Goal: Task Accomplishment & Management: Complete application form

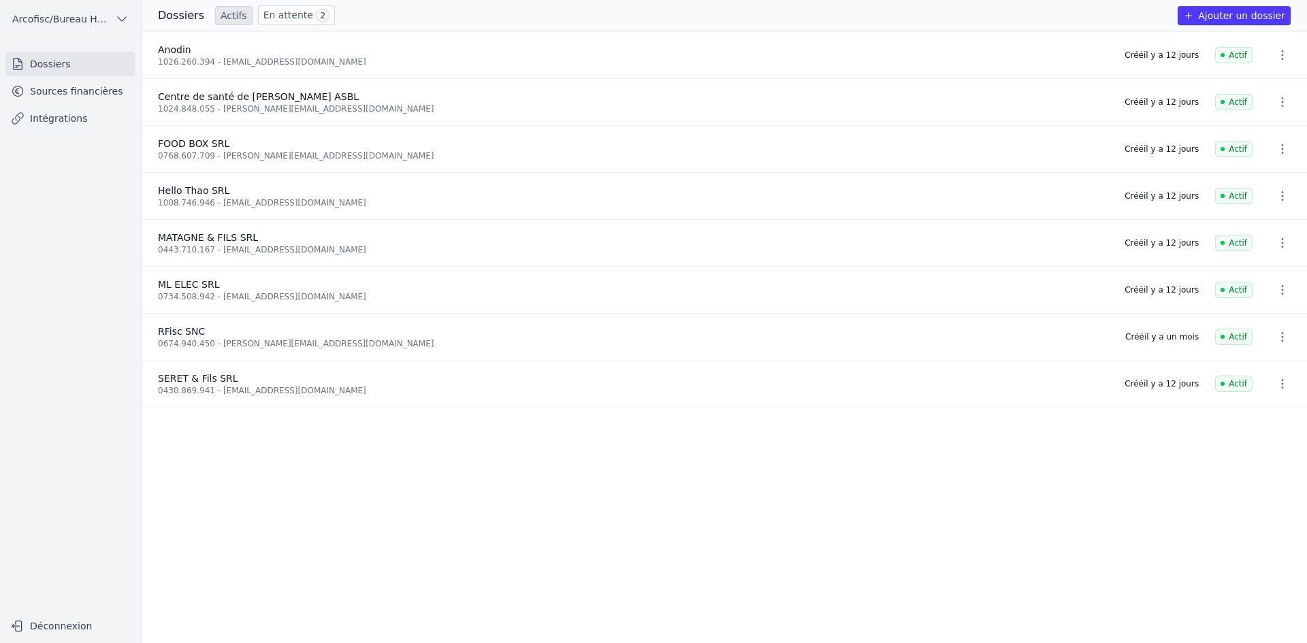
click at [100, 107] on link "Intégrations" at bounding box center [70, 118] width 130 height 25
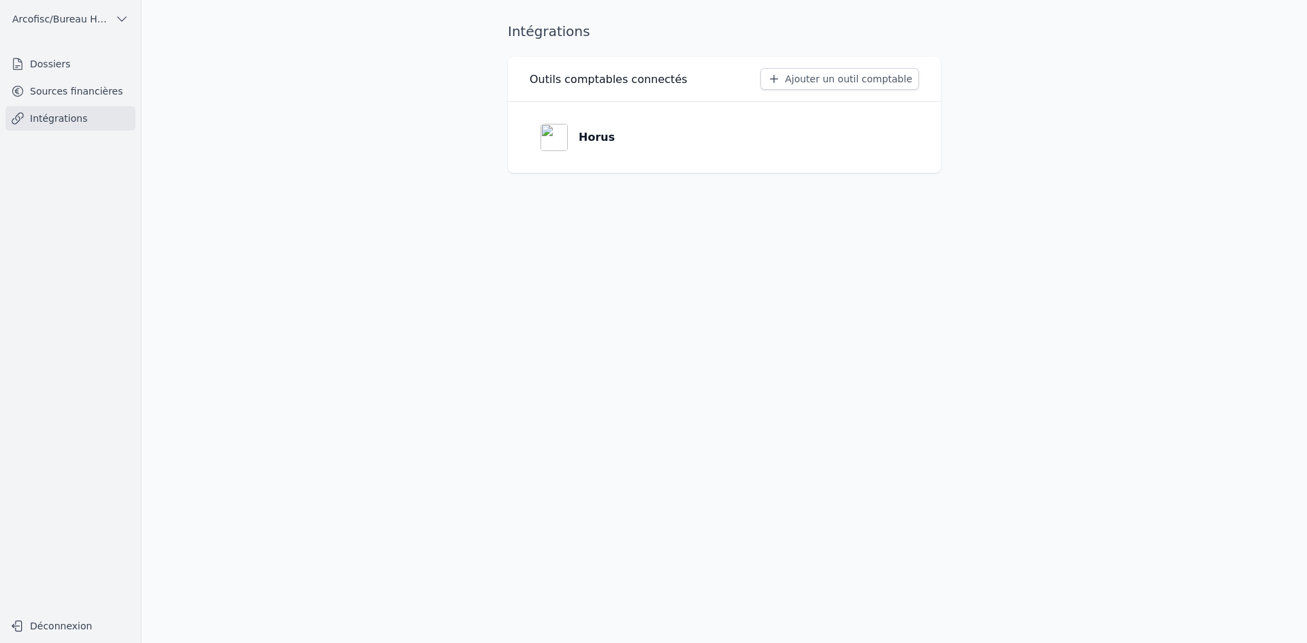
click at [97, 99] on link "Sources financières" at bounding box center [70, 91] width 130 height 25
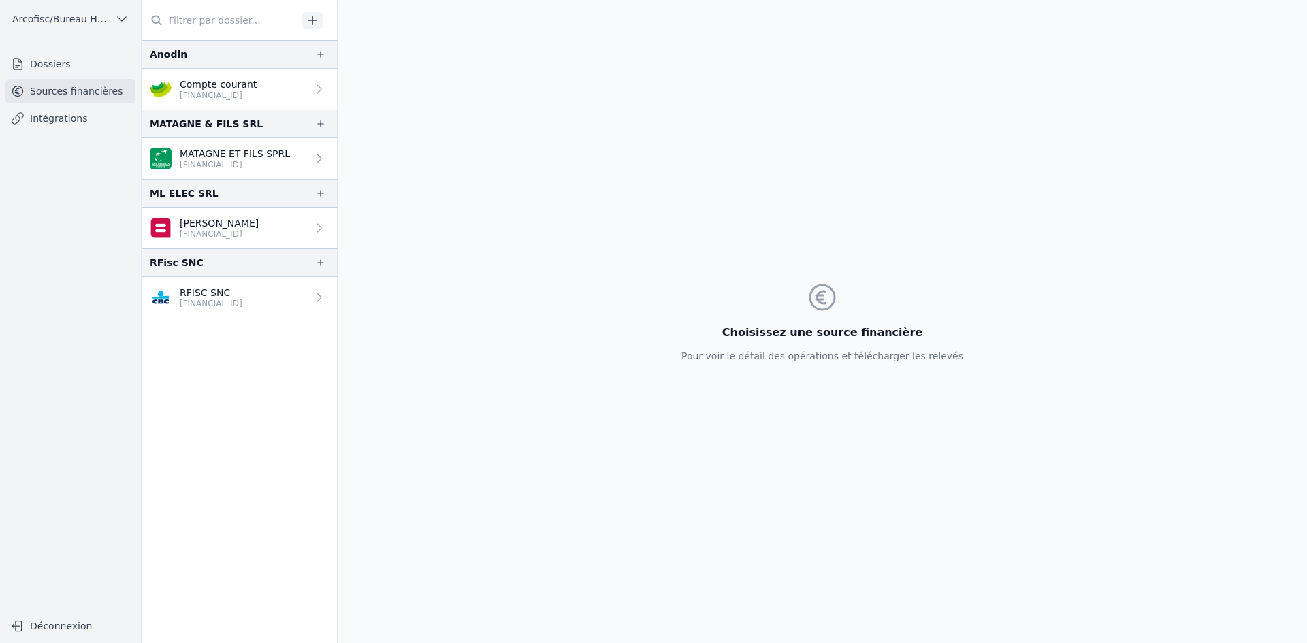
drag, startPoint x: 72, startPoint y: 61, endPoint x: 80, endPoint y: 62, distance: 7.6
click at [73, 61] on link "Dossiers" at bounding box center [70, 64] width 130 height 25
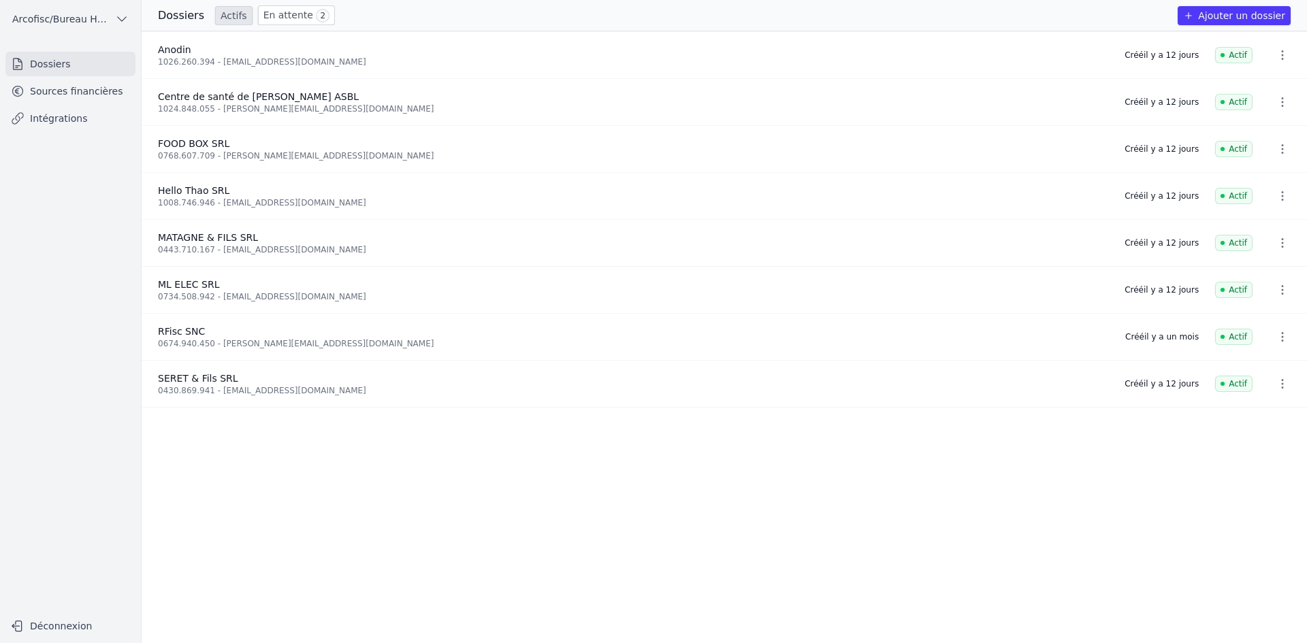
click at [282, 16] on link "En attente 2" at bounding box center [296, 15] width 77 height 20
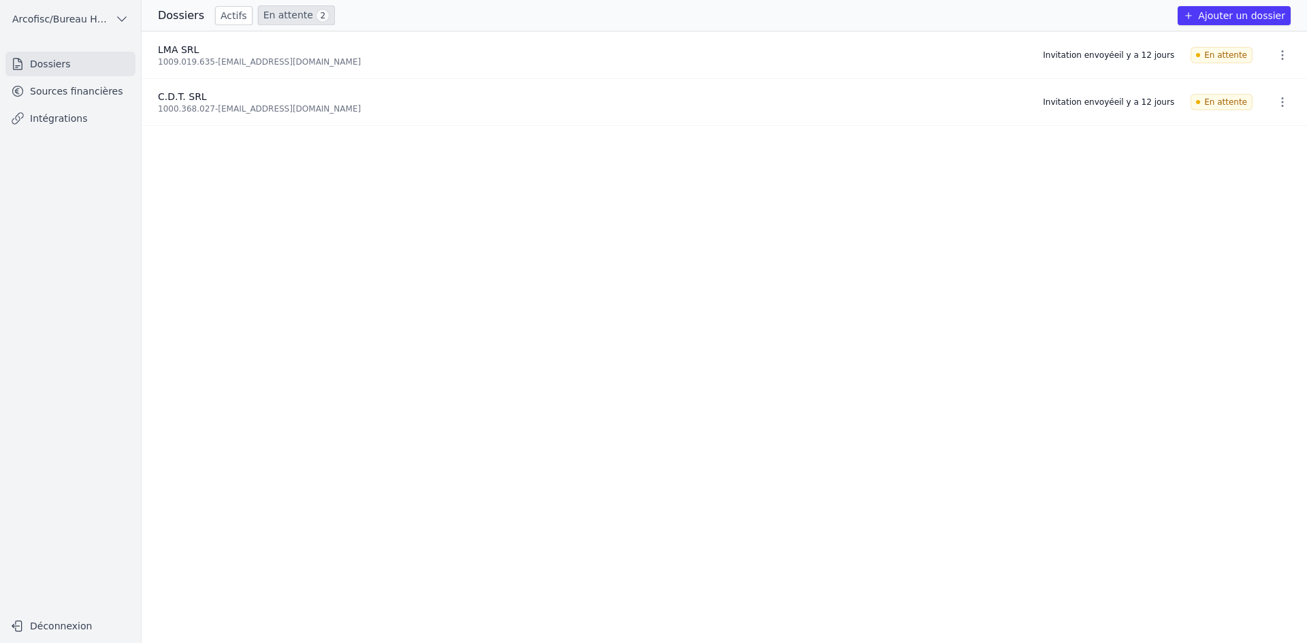
click at [233, 16] on link "Actifs" at bounding box center [233, 15] width 37 height 19
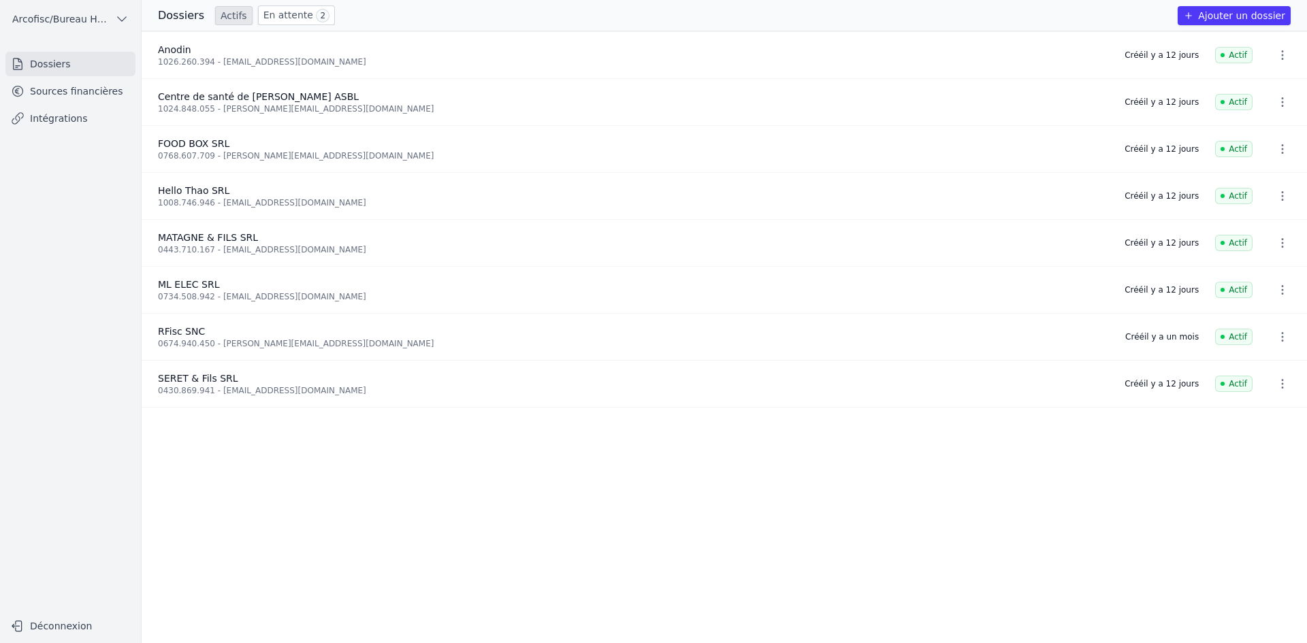
click at [1266, 14] on button "Ajouter un dossier" at bounding box center [1234, 15] width 113 height 19
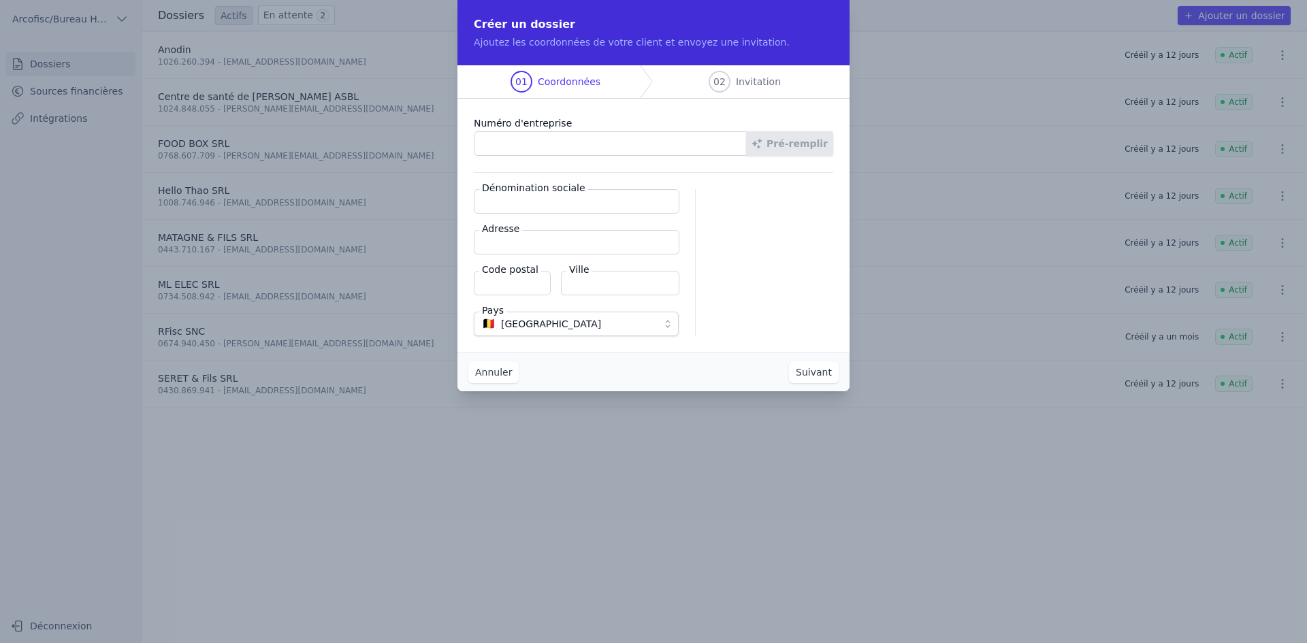
click at [523, 142] on input "Numéro d'entreprise" at bounding box center [610, 143] width 273 height 25
type input "0771.909.568"
click at [791, 142] on button "Pré-remplir" at bounding box center [789, 143] width 87 height 25
type input "[PERSON_NAME] SRL"
type input "Chemin des Patars 18"
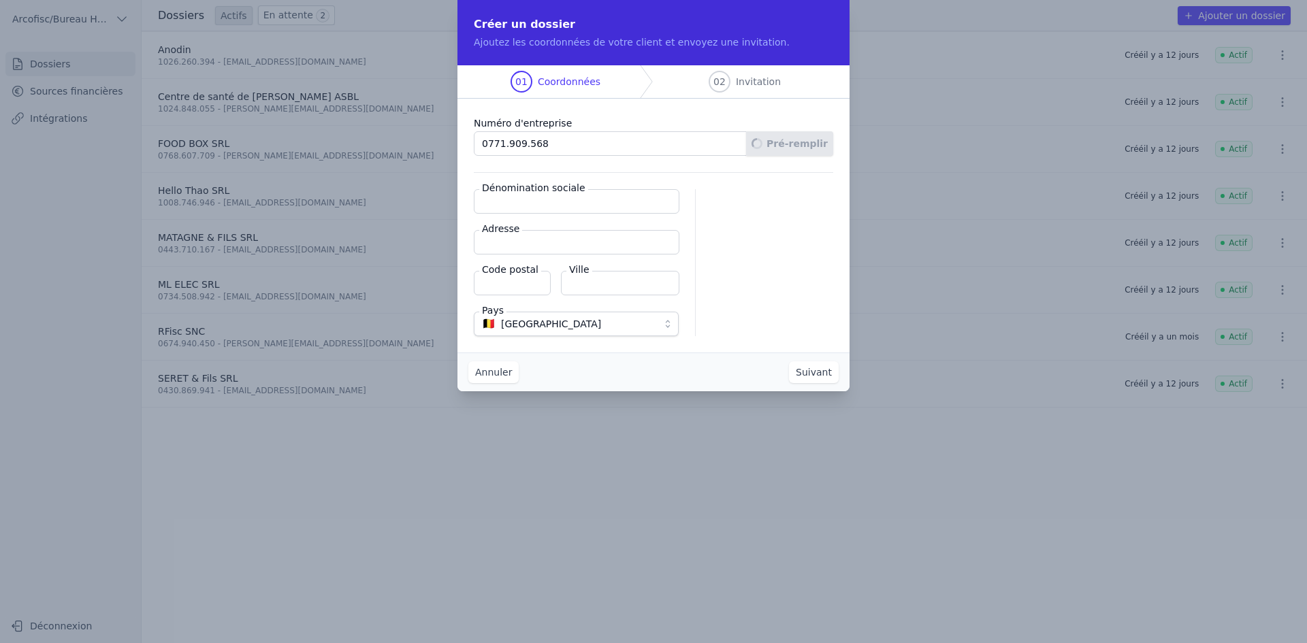
type input "4163"
type input "Anthisnes"
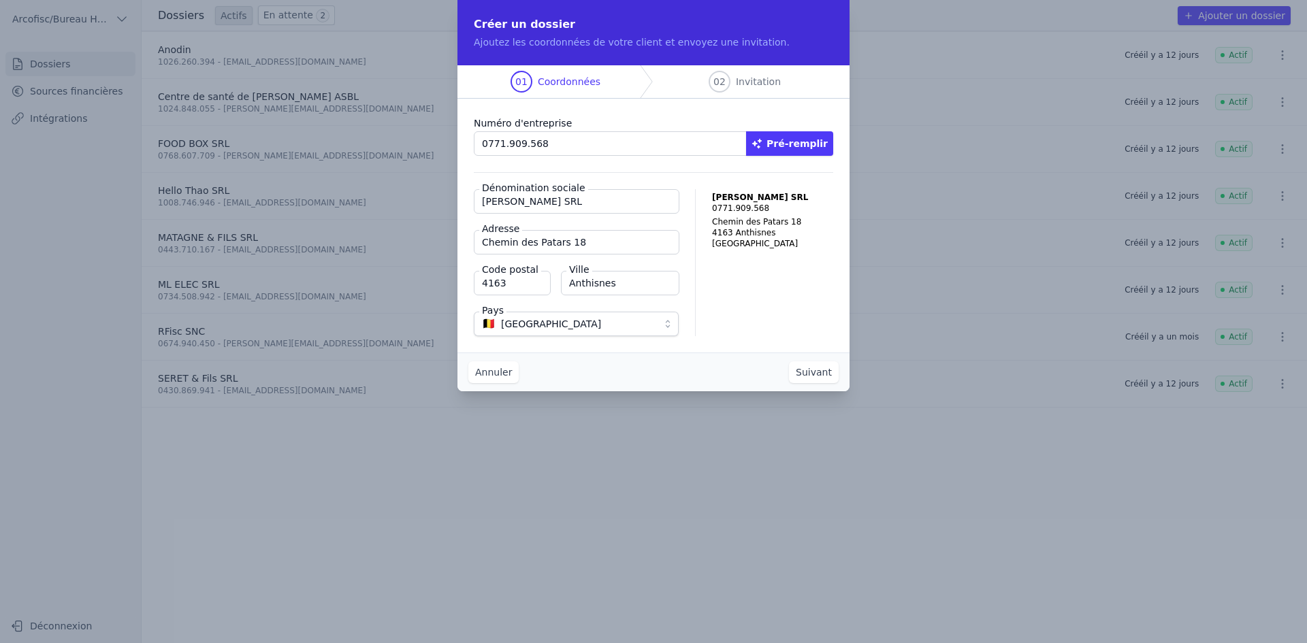
click at [832, 371] on button "Suivant" at bounding box center [814, 372] width 50 height 22
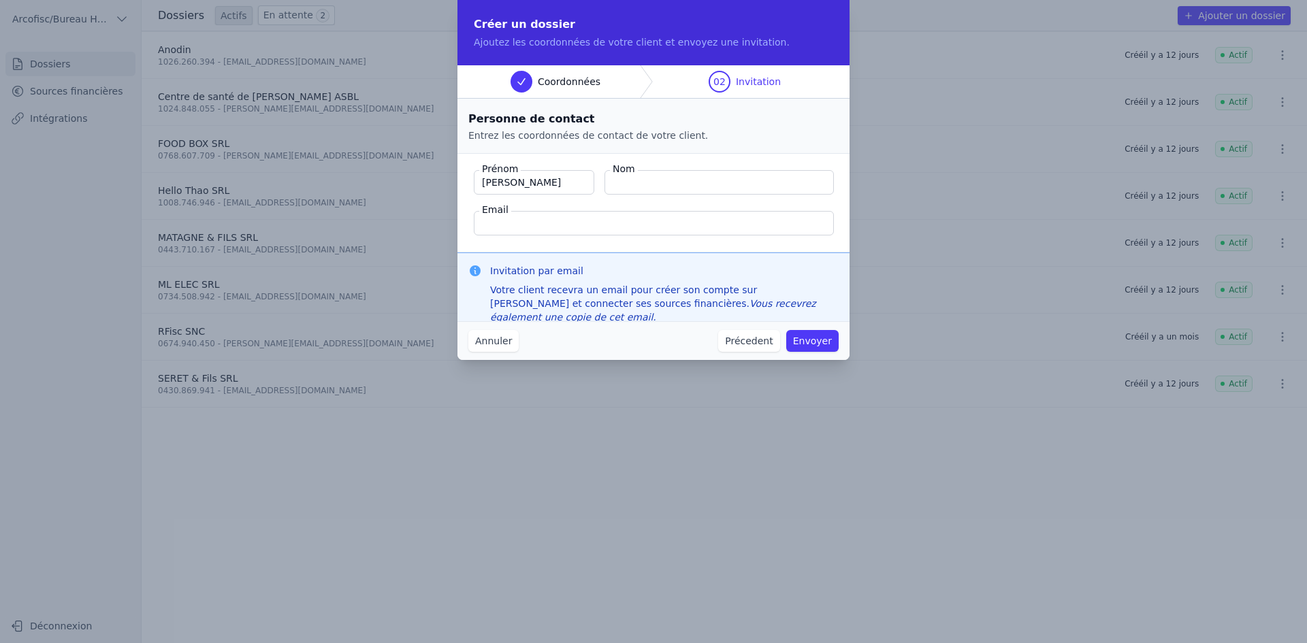
type input "[PERSON_NAME]"
type input "Prévot"
click at [533, 218] on input "Email" at bounding box center [654, 223] width 360 height 25
paste input "SONY XDR-S61D"
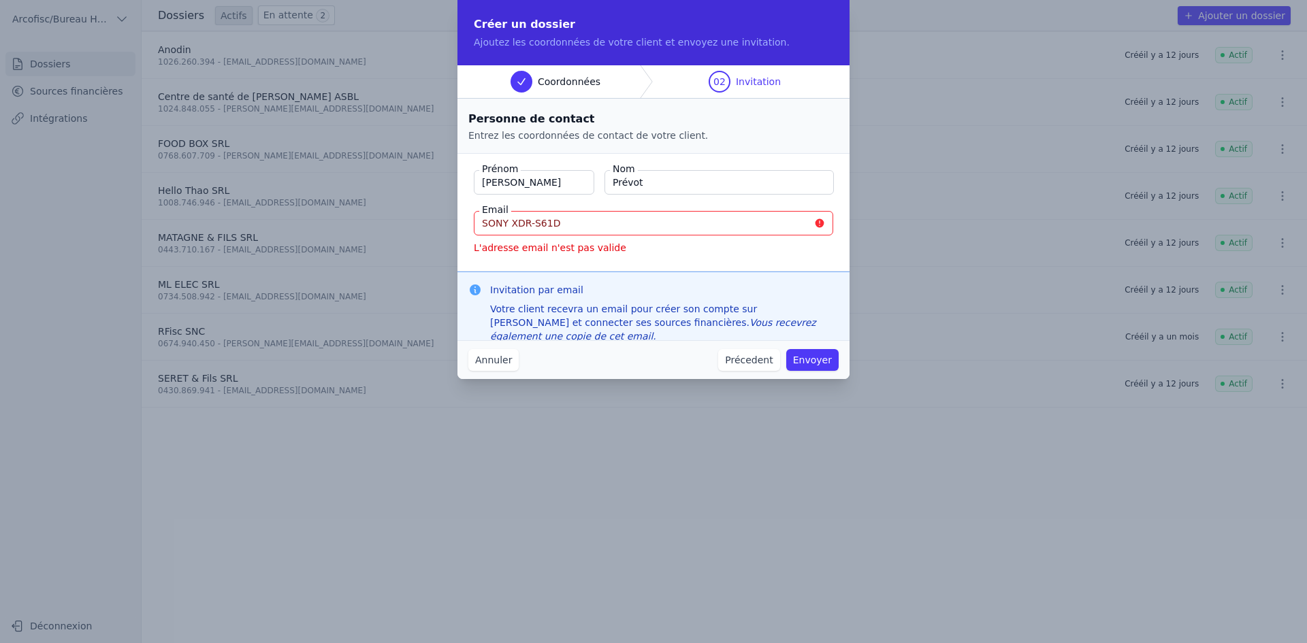
click at [570, 233] on input "SONY XDR-S61D" at bounding box center [653, 223] width 359 height 25
type input "SONY XDR-S61D"
click at [643, 221] on input "SONY XDR-S61D" at bounding box center [653, 223] width 359 height 25
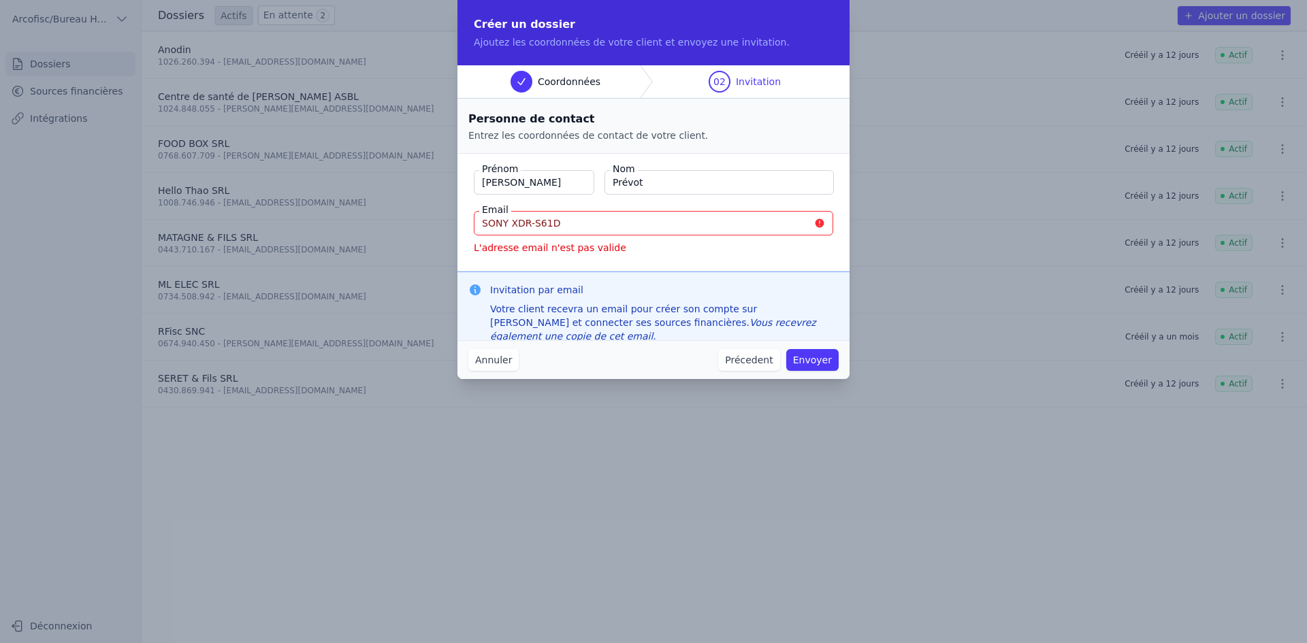
click at [636, 225] on input "SONY XDR-S61D" at bounding box center [653, 223] width 359 height 25
paste input "[EMAIL_ADDRESS][DOMAIN_NAME]"
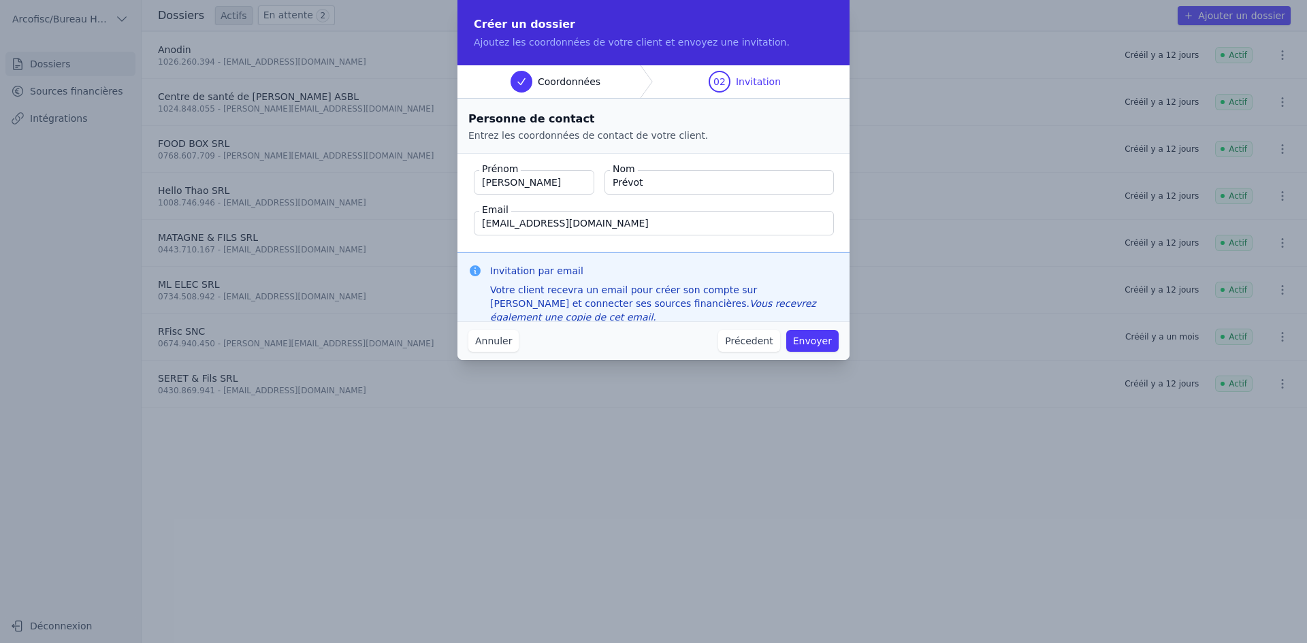
type input "[EMAIL_ADDRESS][DOMAIN_NAME]"
click at [820, 339] on button "Envoyer" at bounding box center [812, 341] width 52 height 22
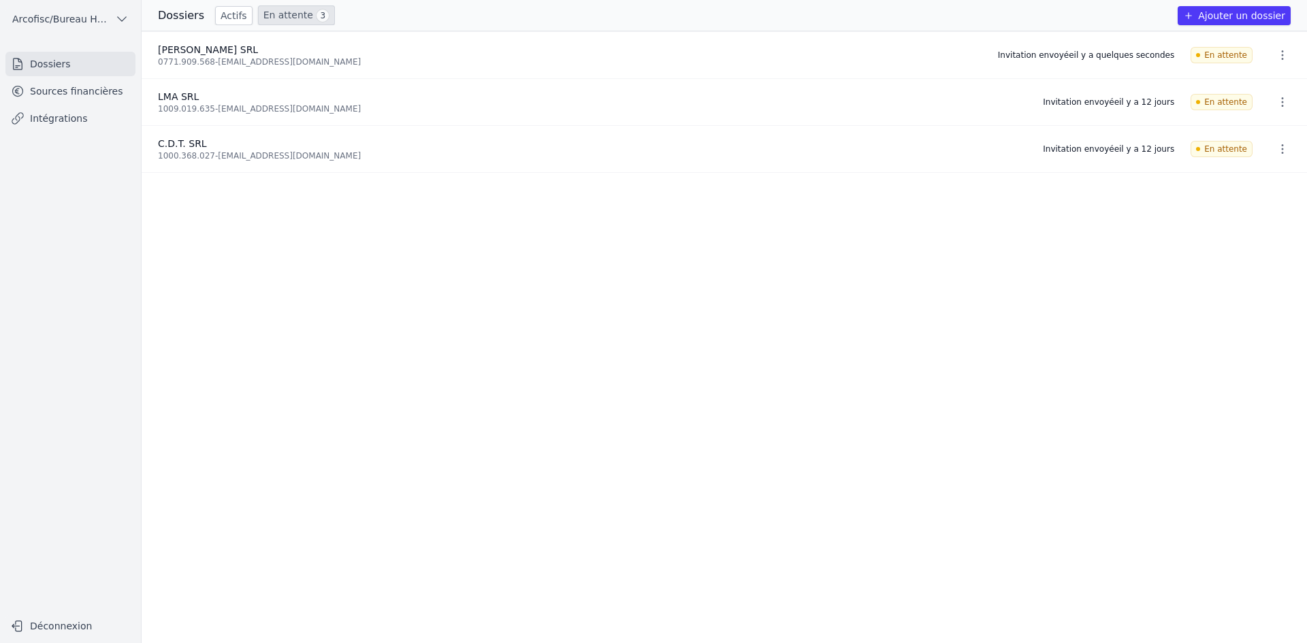
click at [1221, 17] on button "Ajouter un dossier" at bounding box center [1234, 15] width 113 height 19
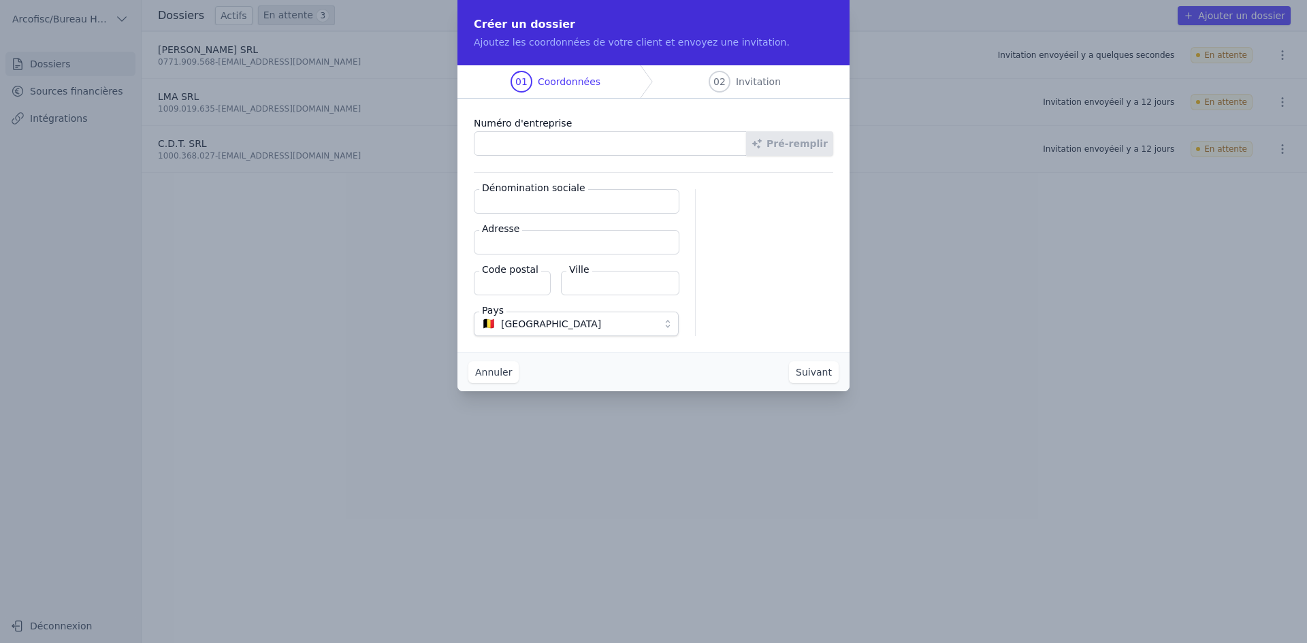
paste input "0788.862.297"
click at [819, 140] on button "Pré-remplir" at bounding box center [789, 143] width 87 height 25
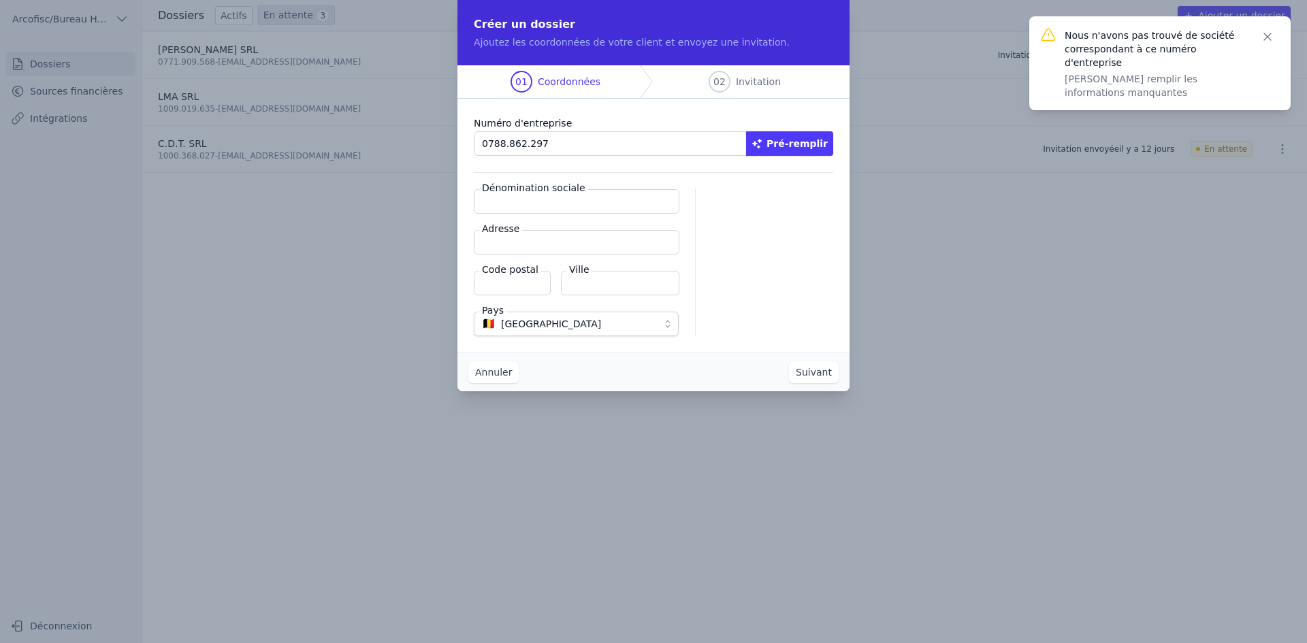
click at [805, 146] on button "Pré-remplir" at bounding box center [789, 143] width 87 height 25
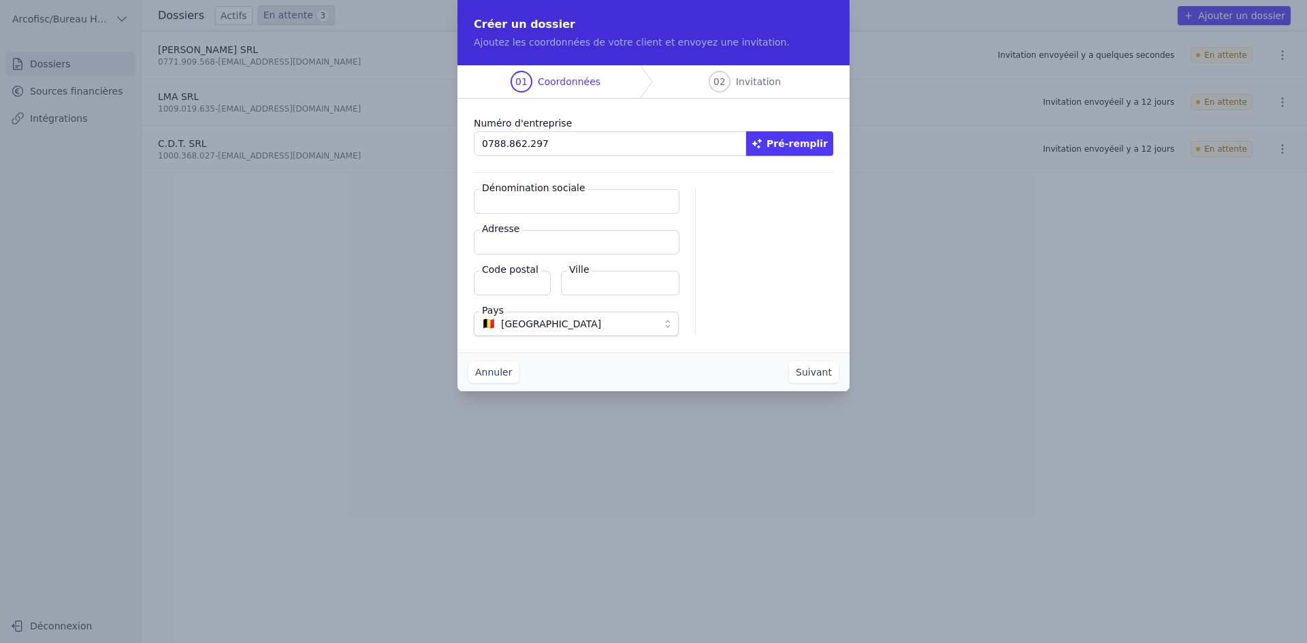
click at [545, 144] on input "0788.862.297" at bounding box center [610, 143] width 273 height 25
click at [546, 144] on input "0788.862.297" at bounding box center [610, 143] width 273 height 25
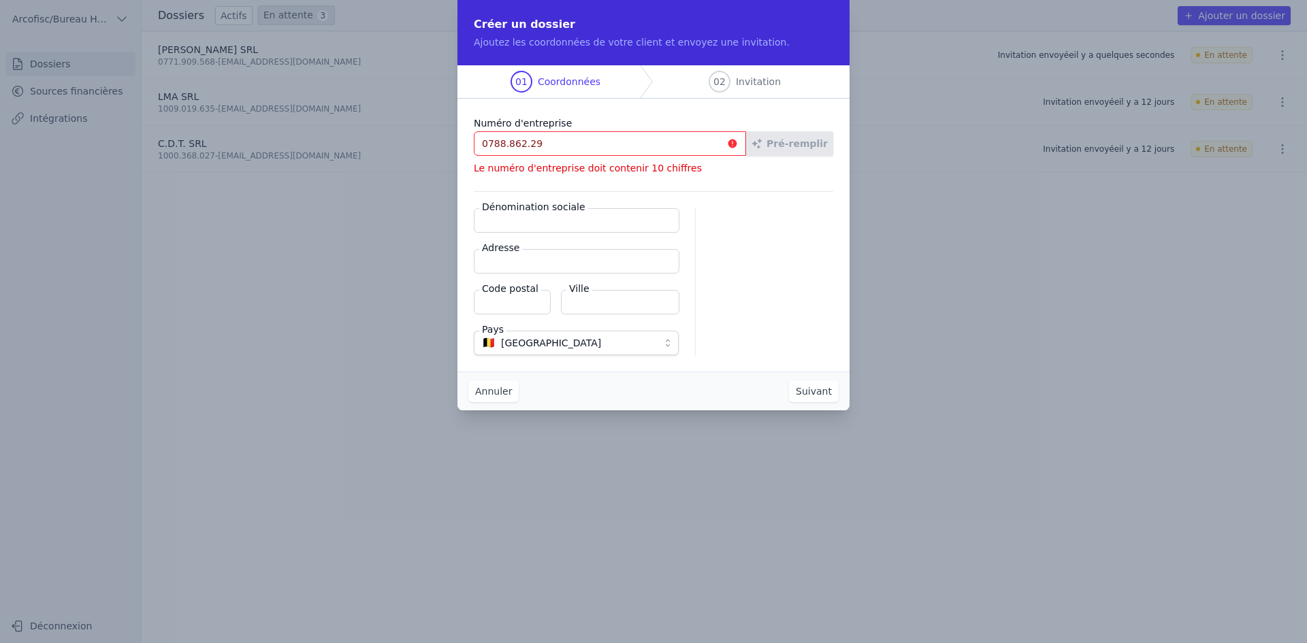
type input "0788.862.297"
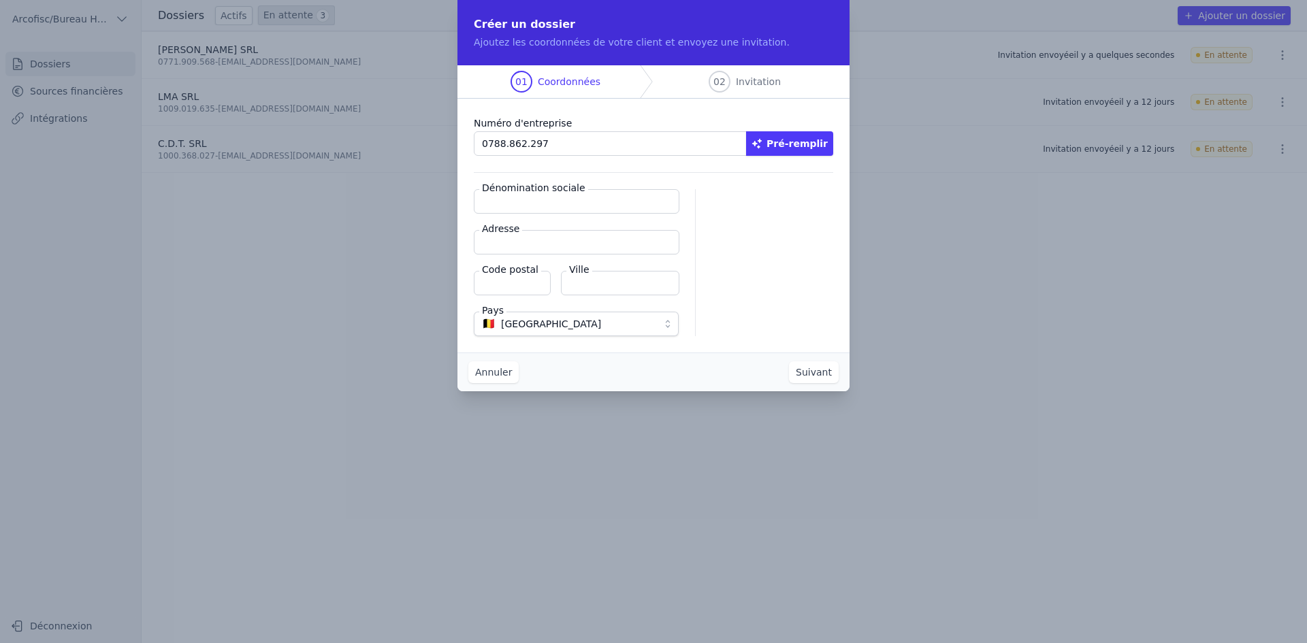
click at [794, 142] on button "Pré-remplir" at bounding box center [789, 143] width 87 height 25
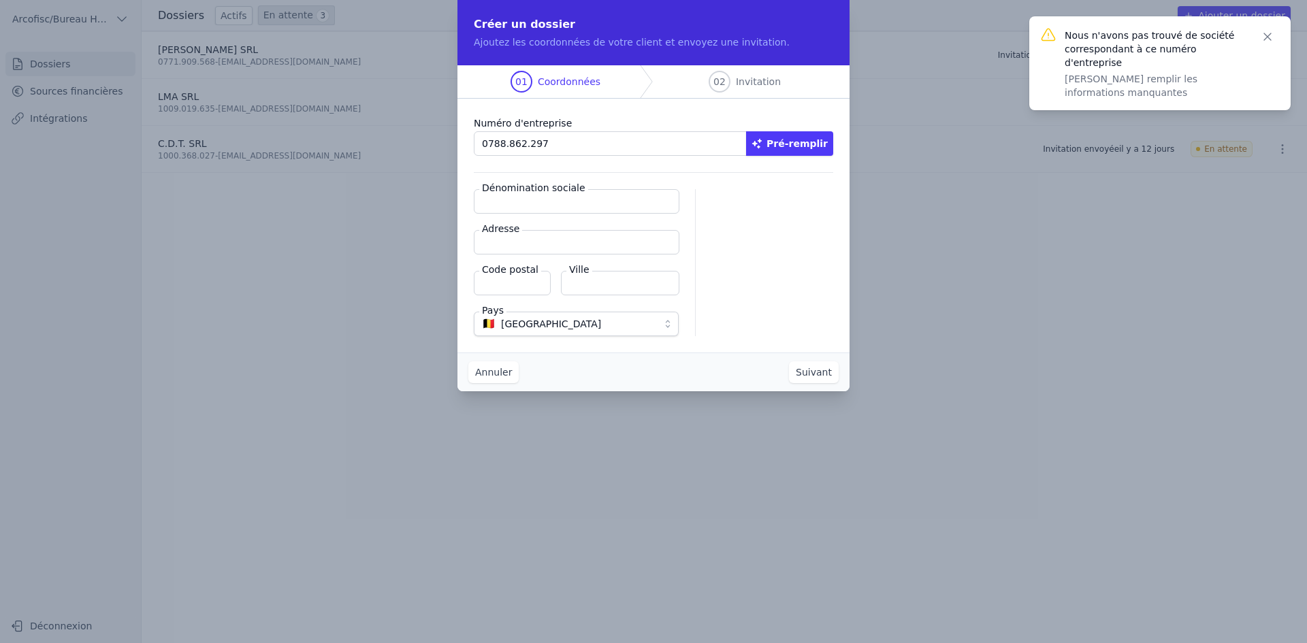
click at [643, 204] on input "Dénomination sociale" at bounding box center [577, 201] width 206 height 25
type input "OKSY SRL"
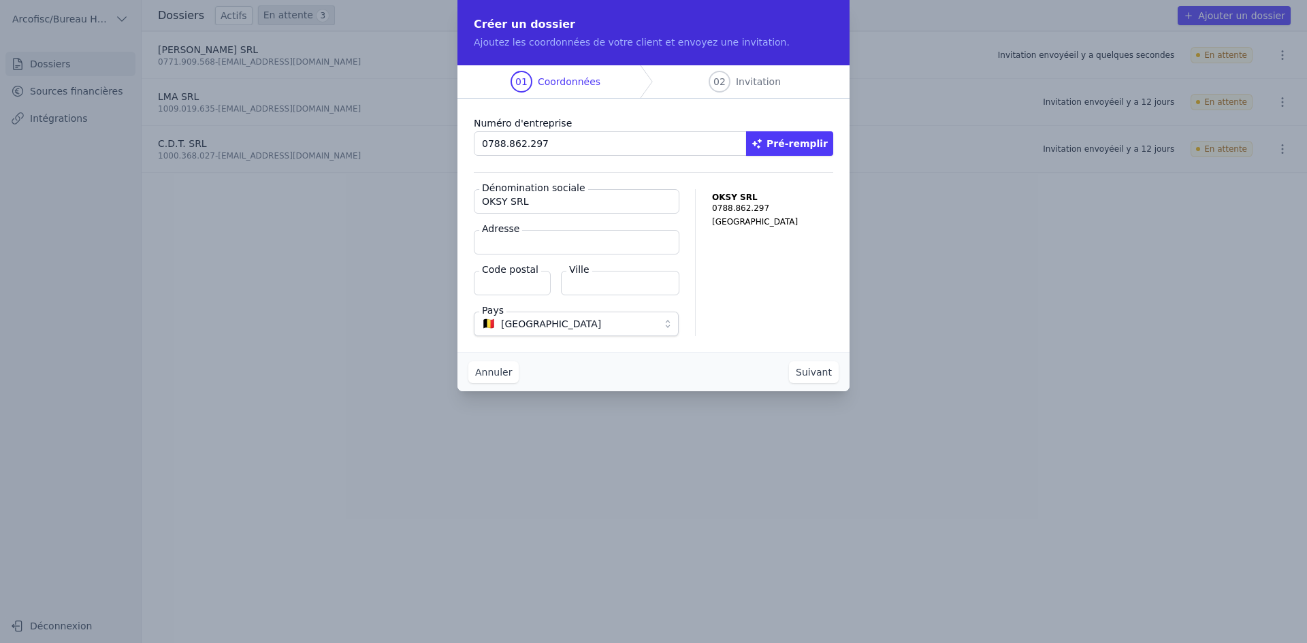
click at [509, 246] on input "Adresse" at bounding box center [577, 242] width 206 height 25
type input "Rue Haute Préalle 53/1"
type input "4040"
type input "Herstal"
click at [814, 376] on button "Suivant" at bounding box center [814, 372] width 50 height 22
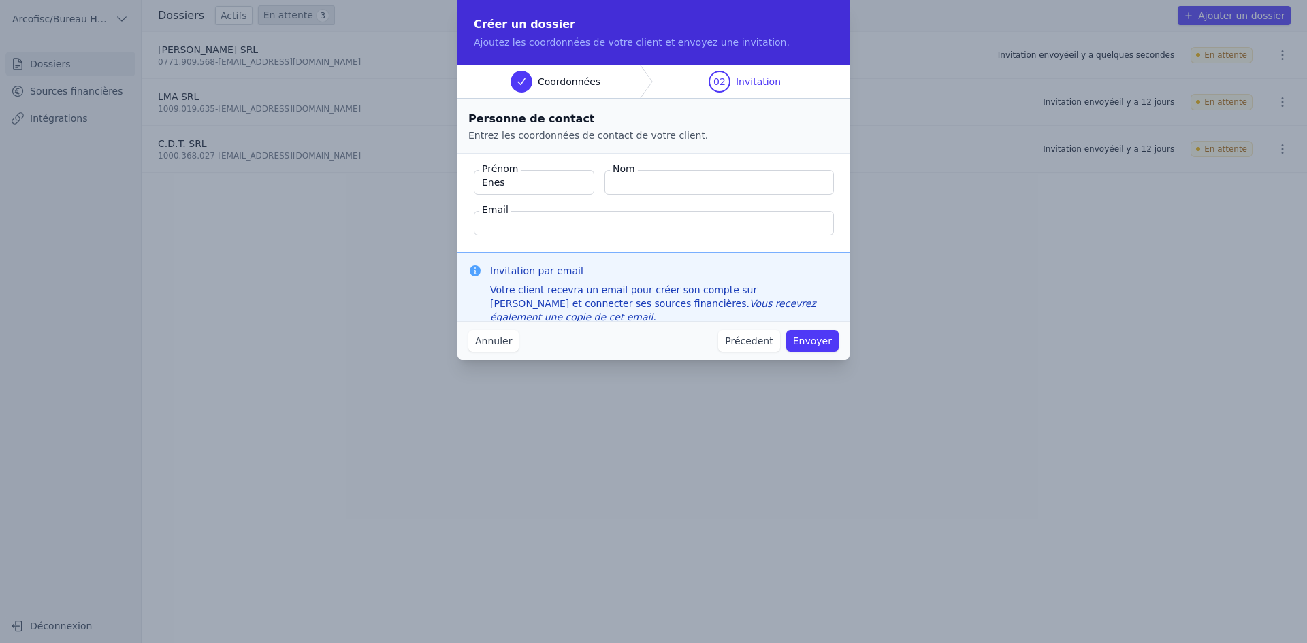
type input "Enes"
type input "Oksuz"
click at [542, 229] on input "Email" at bounding box center [654, 223] width 360 height 25
paste input "[EMAIL_ADDRESS][DOMAIN_NAME]"
type input "[EMAIL_ADDRESS][DOMAIN_NAME]"
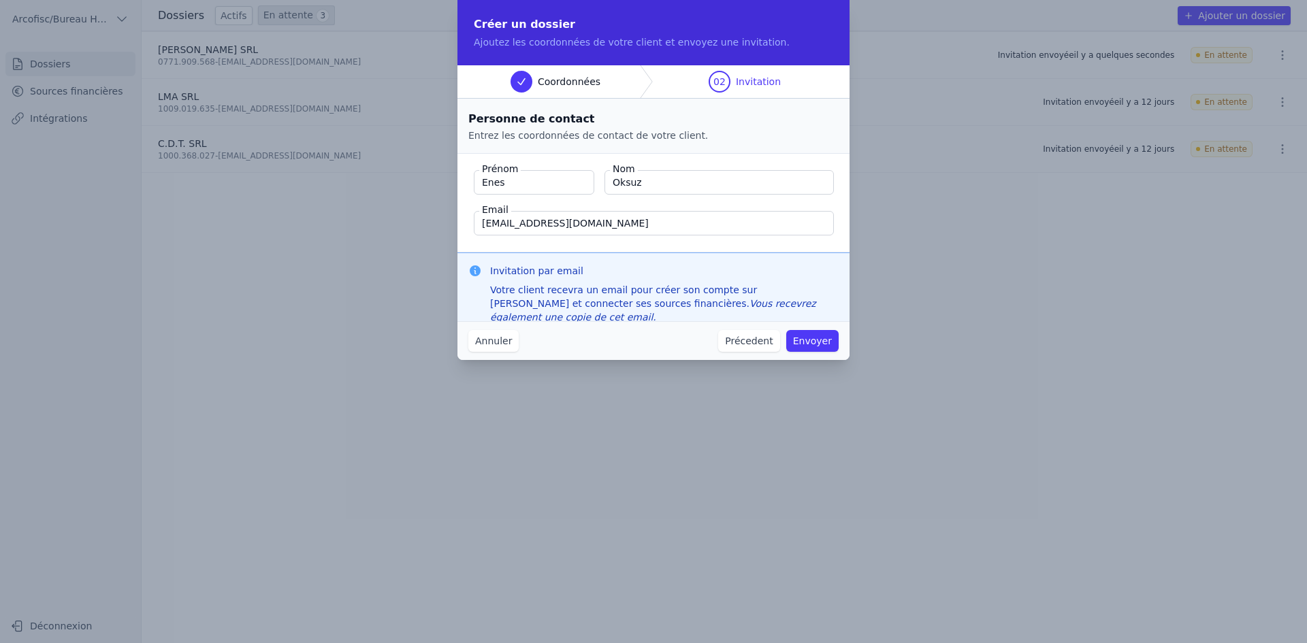
click at [810, 340] on button "Envoyer" at bounding box center [812, 341] width 52 height 22
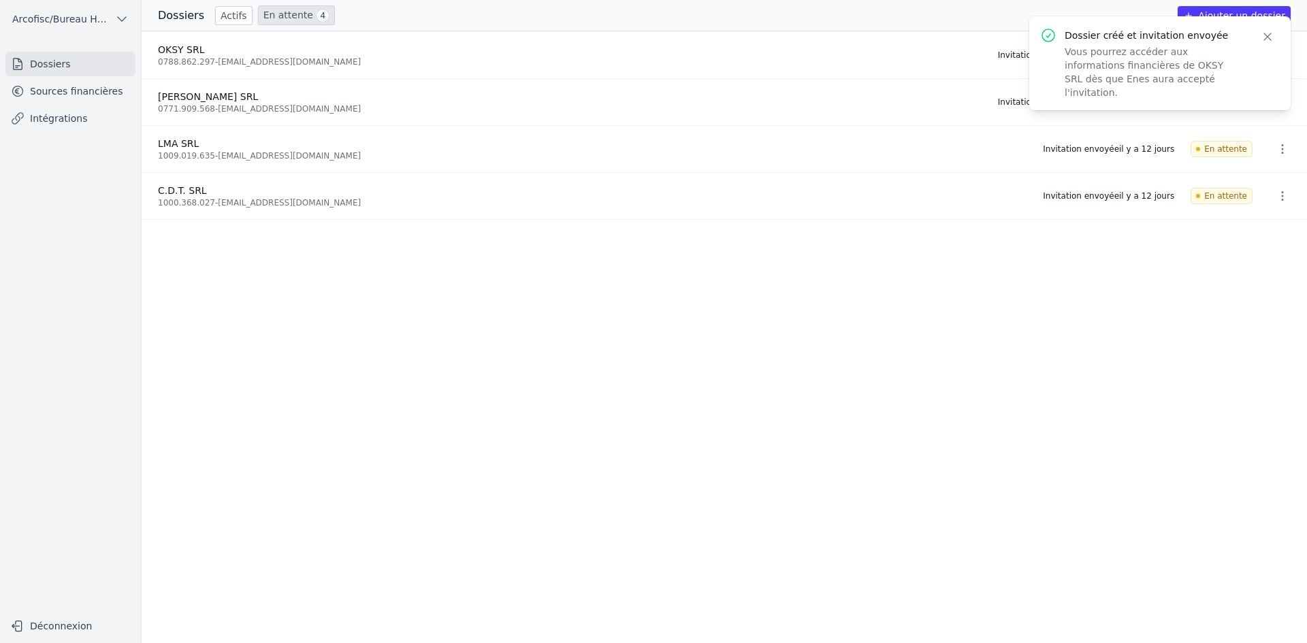
click at [1271, 39] on icon "button" at bounding box center [1268, 37] width 14 height 14
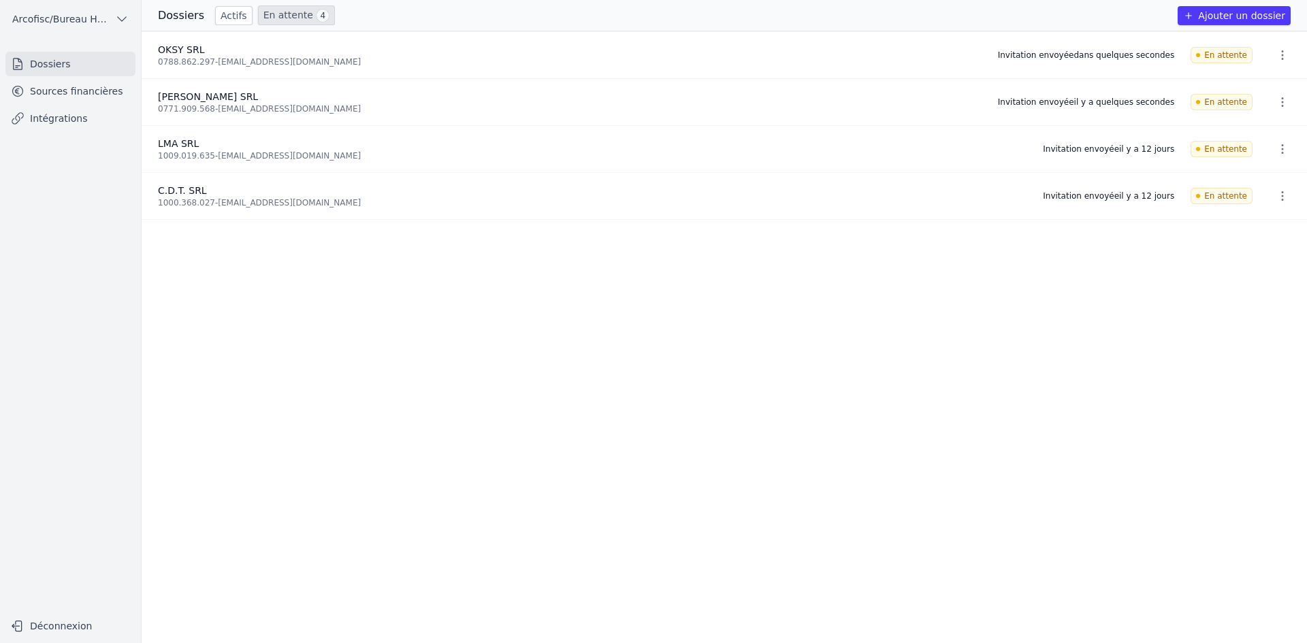
click at [1213, 20] on button "Ajouter un dossier" at bounding box center [1234, 15] width 113 height 19
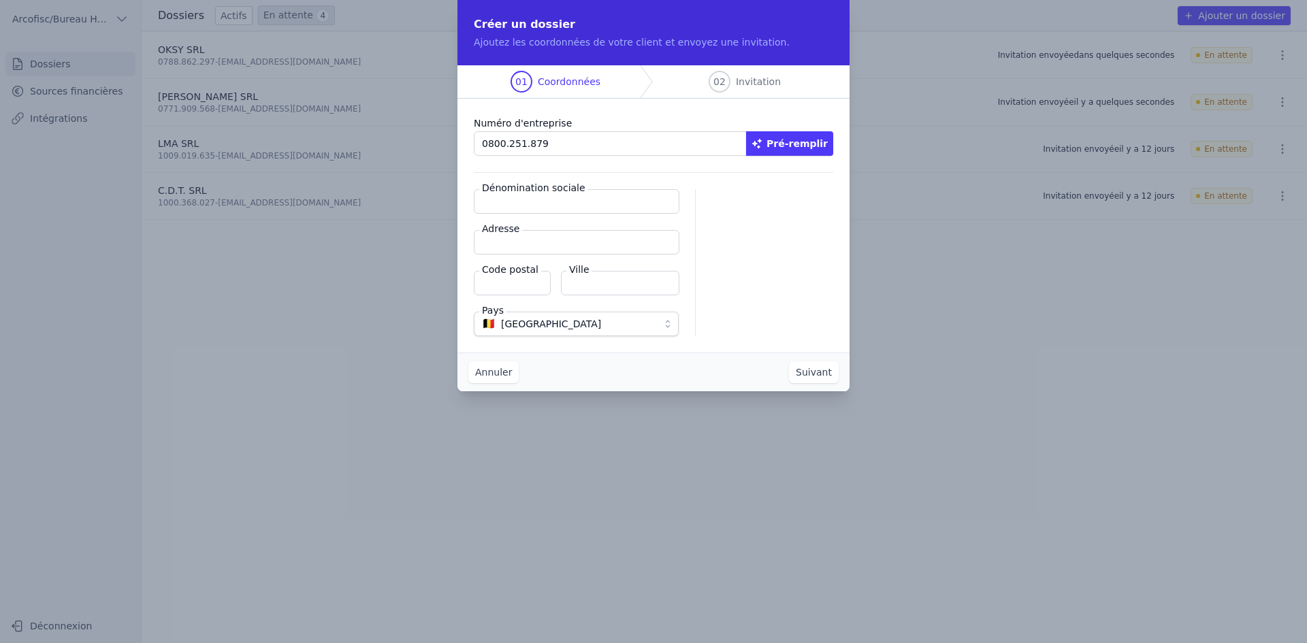
type input "0800.251.879"
click at [807, 136] on button "Pré-remplir" at bounding box center [789, 143] width 87 height 25
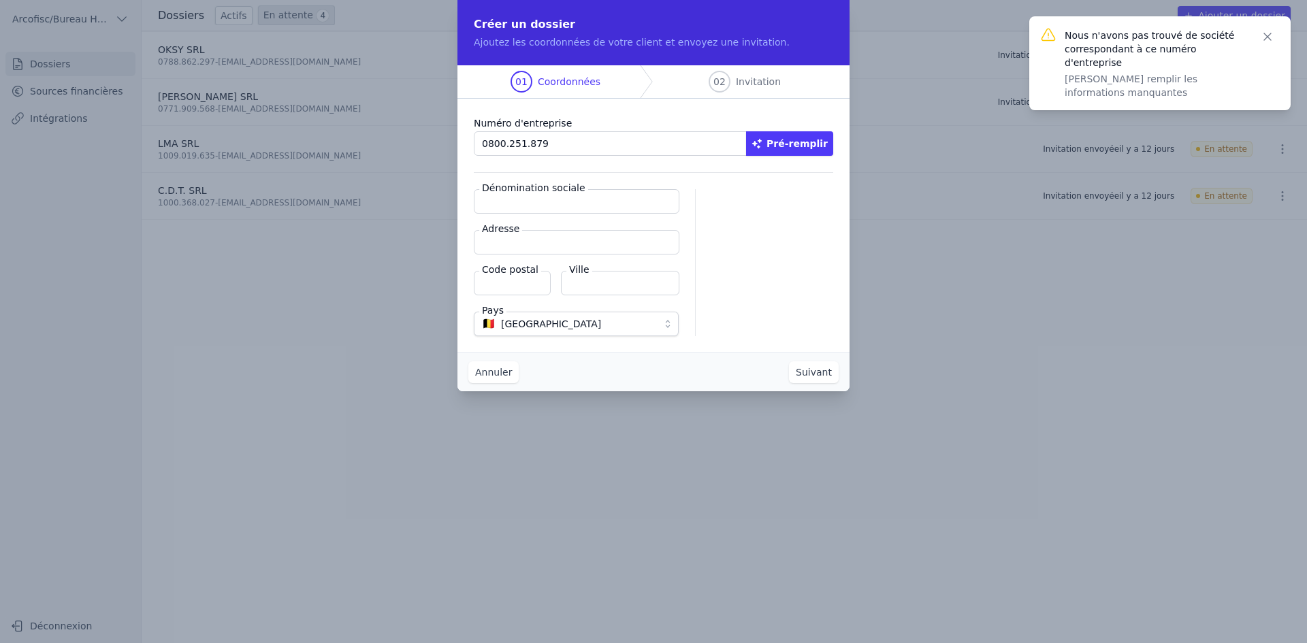
click at [553, 201] on input "Dénomination sociale" at bounding box center [577, 201] width 206 height 25
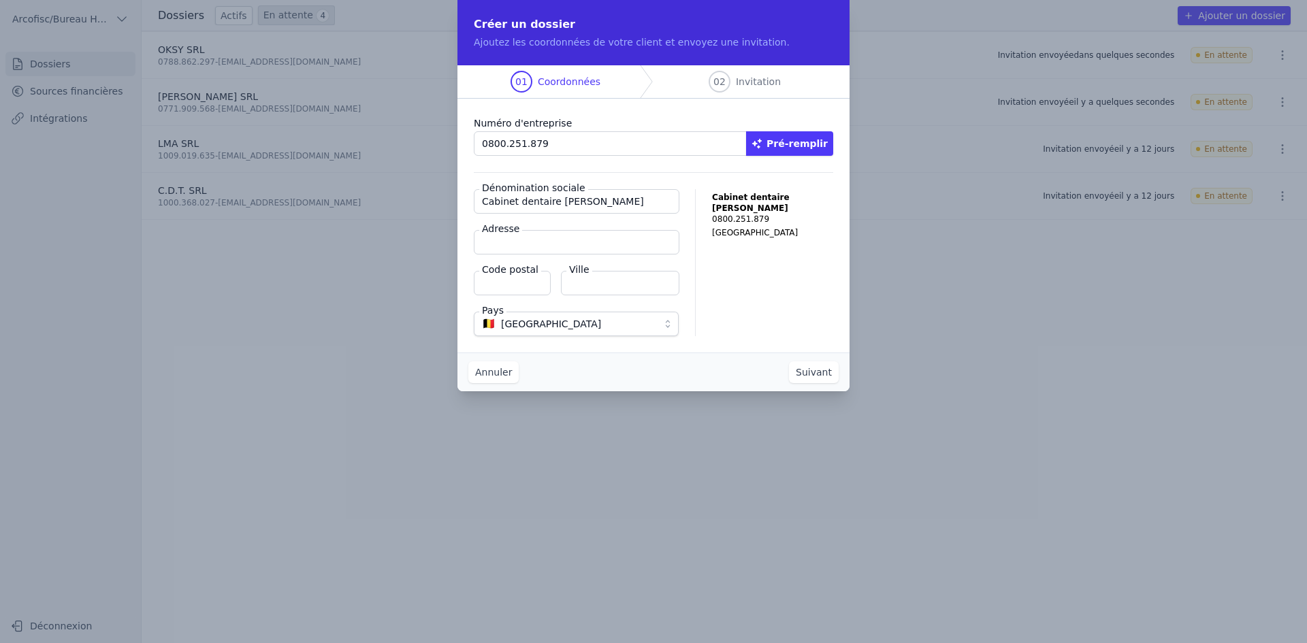
type input "Cabinet dentaire [PERSON_NAME]"
type input "Rue Haute Préalle 53/1"
click at [509, 284] on input "Code postal" at bounding box center [512, 283] width 77 height 25
type input "4040"
type input "Herstal"
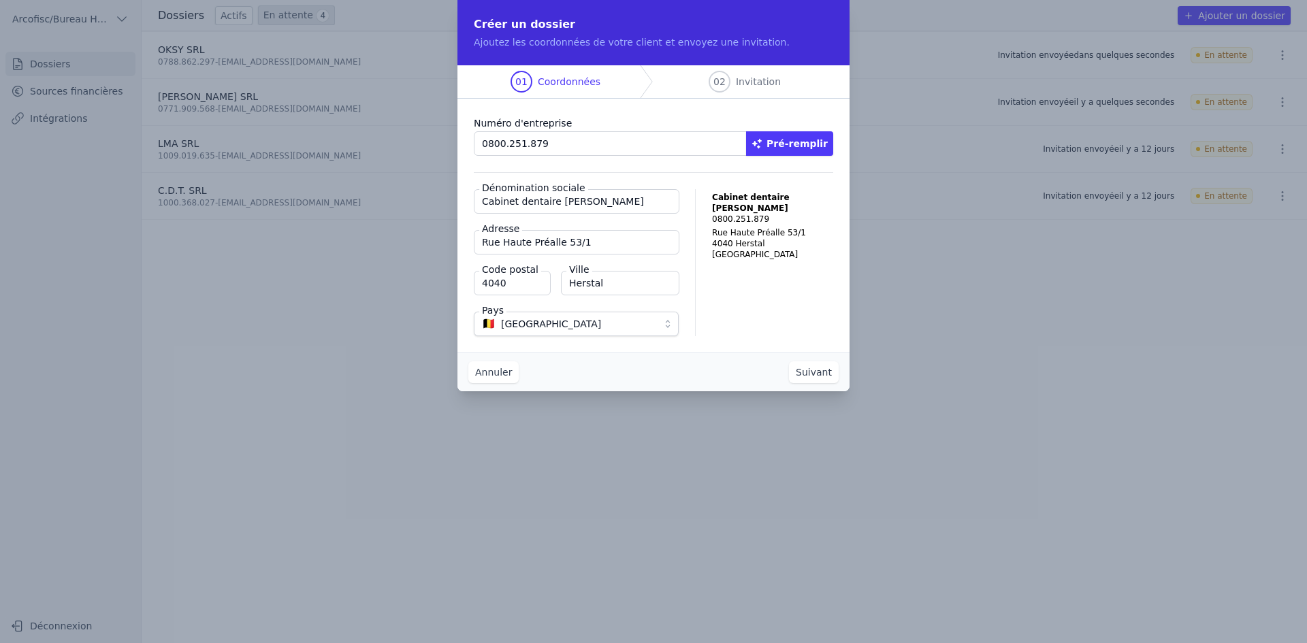
click at [820, 371] on button "Suivant" at bounding box center [814, 372] width 50 height 22
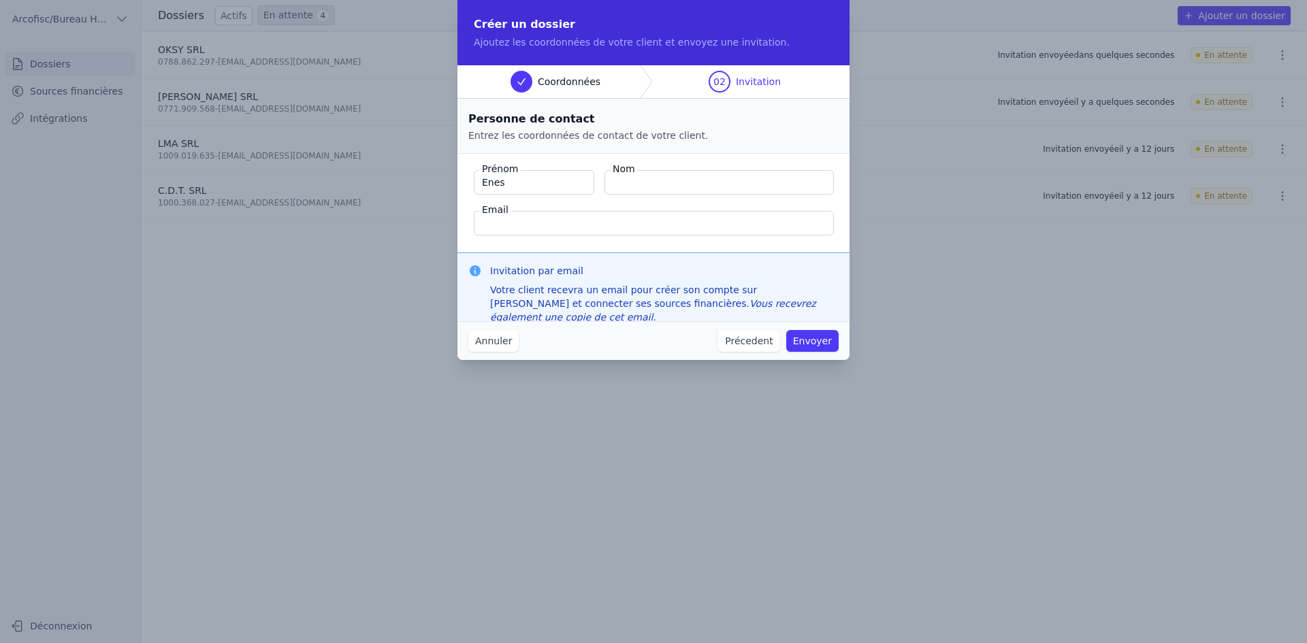
type input "Enes"
type input "Oksuz"
paste input "[EMAIL_ADDRESS][DOMAIN_NAME]"
type input "[EMAIL_ADDRESS][DOMAIN_NAME]"
click at [815, 349] on button "Envoyer" at bounding box center [812, 341] width 52 height 22
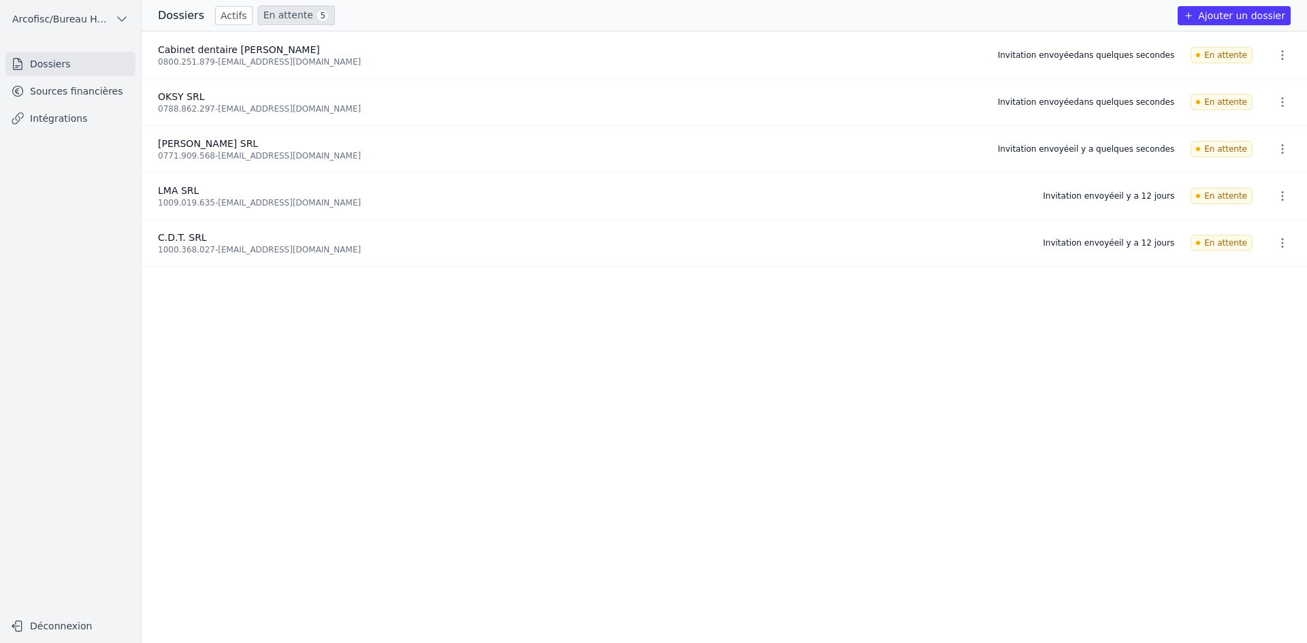
click at [187, 24] on div "Dossiers Actifs En attente 5" at bounding box center [246, 15] width 177 height 20
click at [178, 18] on h3 "Dossiers" at bounding box center [181, 15] width 46 height 16
click at [215, 13] on link "Actifs" at bounding box center [233, 15] width 37 height 19
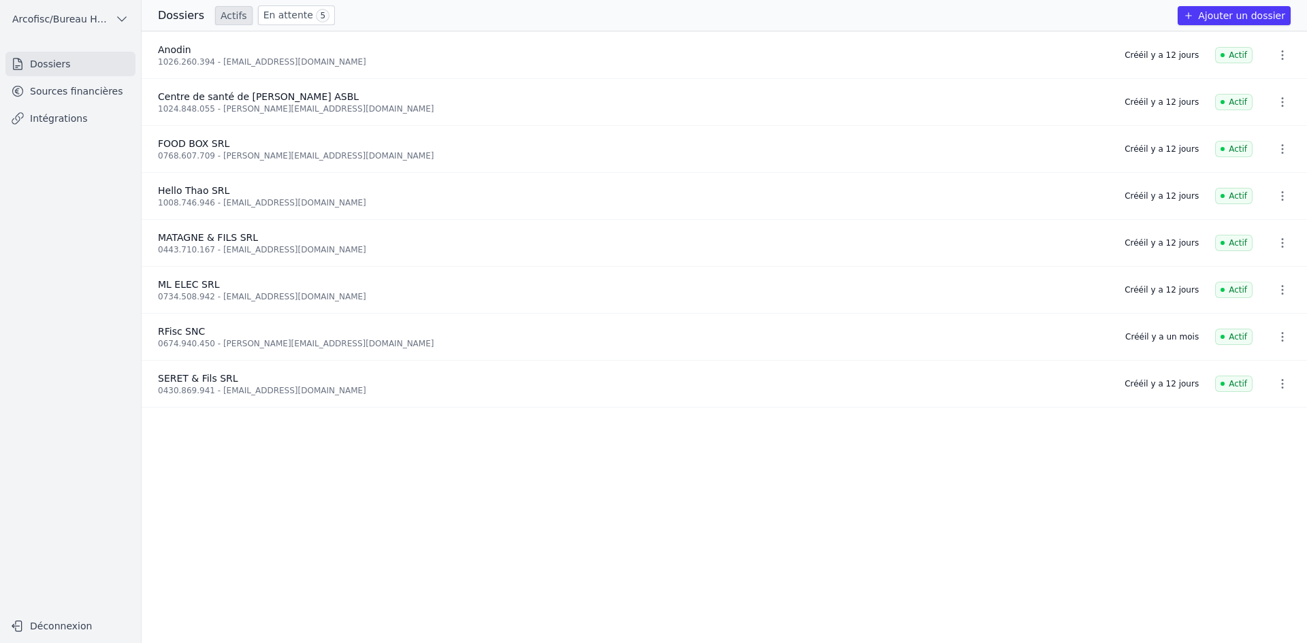
click at [263, 15] on link "En attente 5" at bounding box center [296, 15] width 77 height 20
